Goal: Go to known website: Go to known website

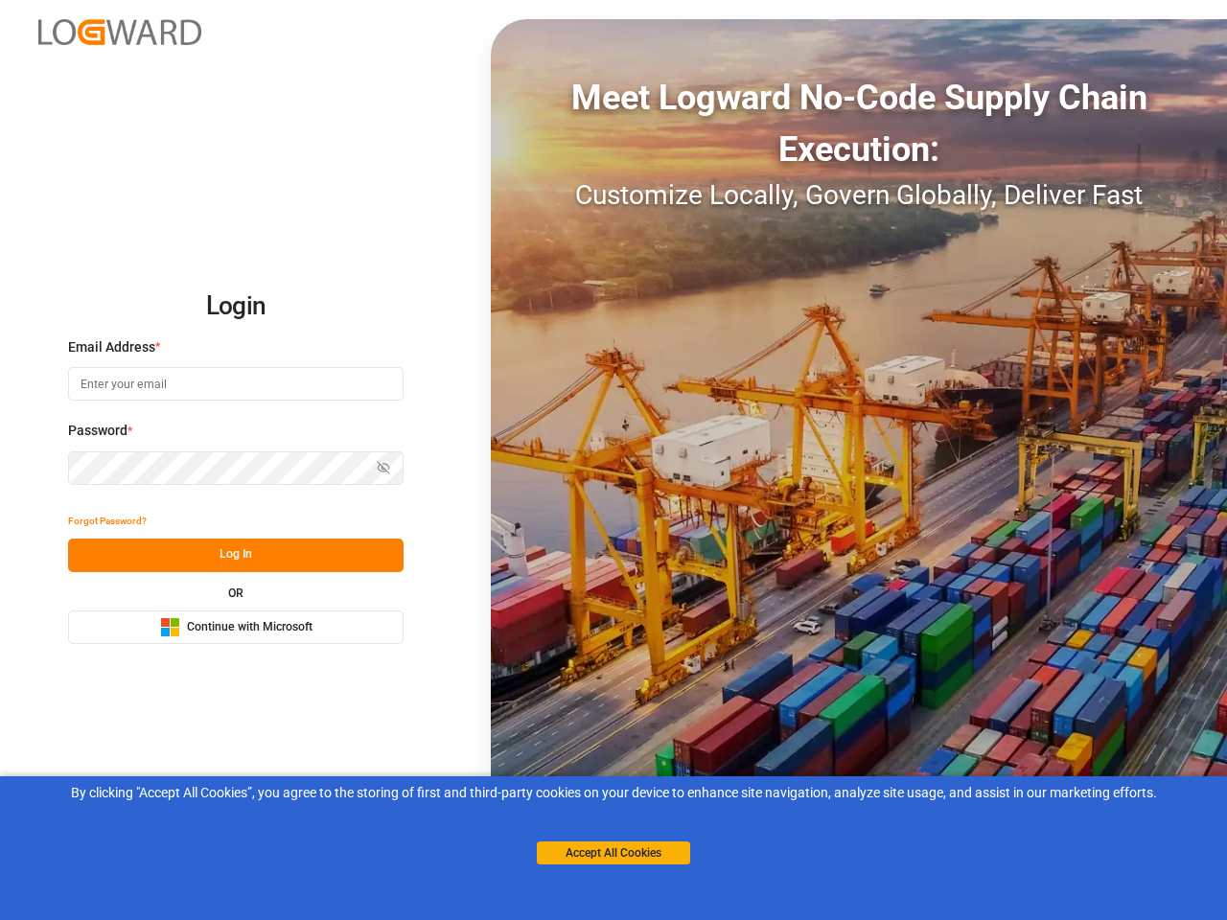
click at [613, 460] on div "Meet Logward No-Code Supply Chain Execution: Customize Locally, Govern Globally…" at bounding box center [859, 460] width 736 height 882
click at [120, 32] on img at bounding box center [119, 32] width 163 height 26
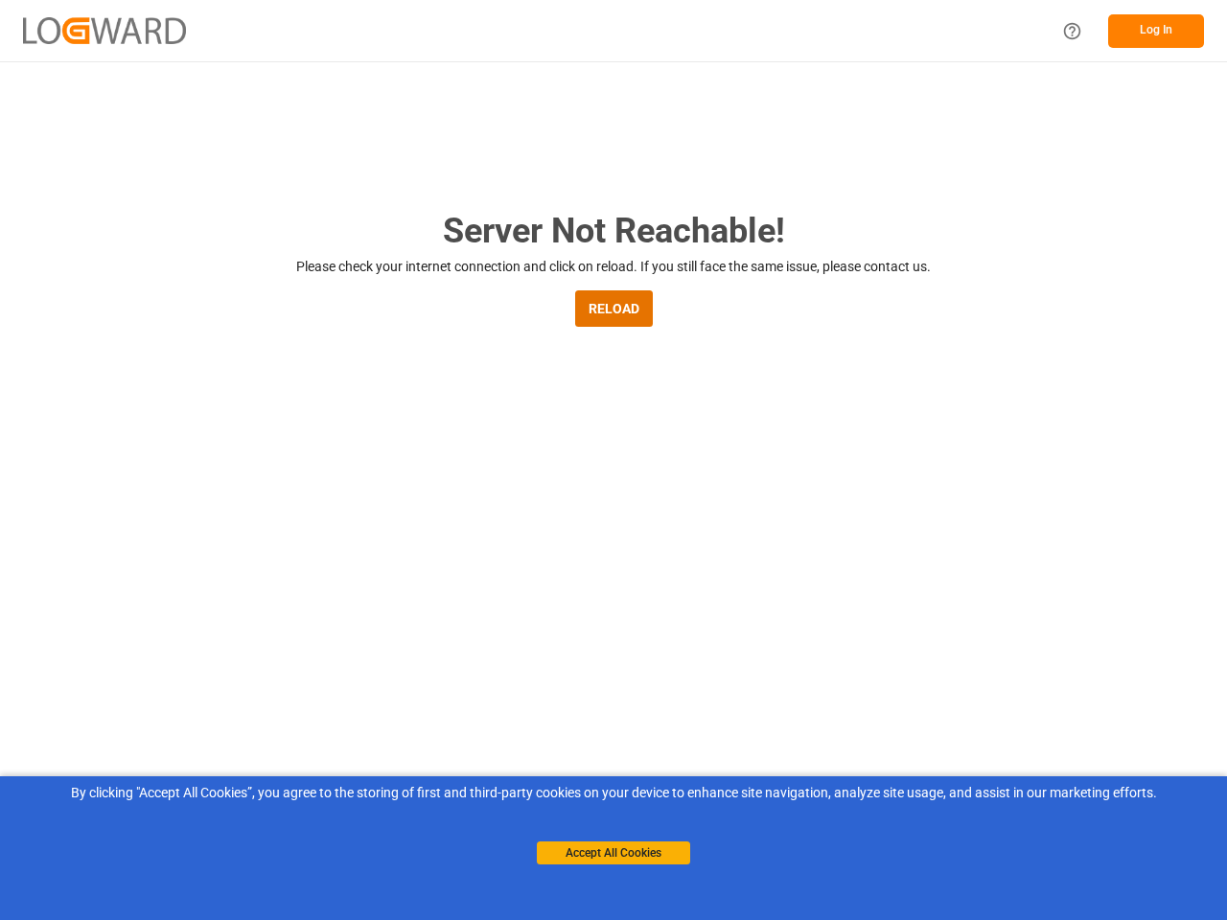
click at [107, 521] on main "Server Not Reachable! Please check your internet connection and click on reload…" at bounding box center [613, 629] width 1227 height 848
click at [236, 555] on main "Server Not Reachable! Please check your internet connection and click on reload…" at bounding box center [613, 629] width 1227 height 848
click at [236, 627] on main "Server Not Reachable! Please check your internet connection and click on reload…" at bounding box center [613, 629] width 1227 height 848
click at [613, 853] on button "Accept All Cookies" at bounding box center [613, 853] width 153 height 23
